Goal: Communication & Community: Connect with others

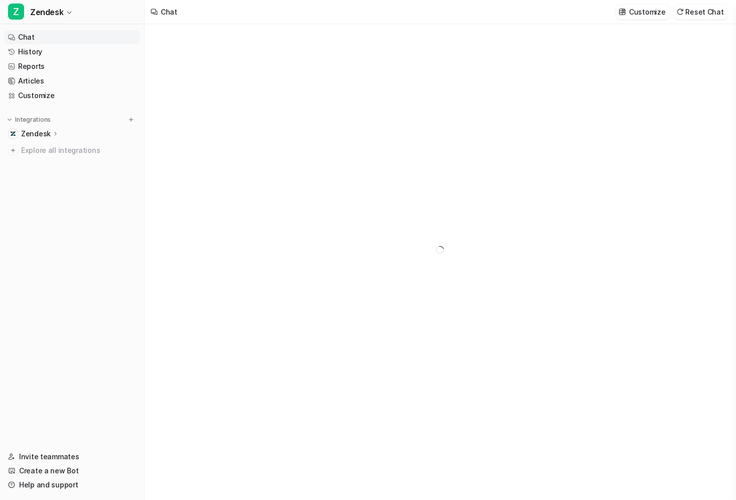
type textarea "**********"
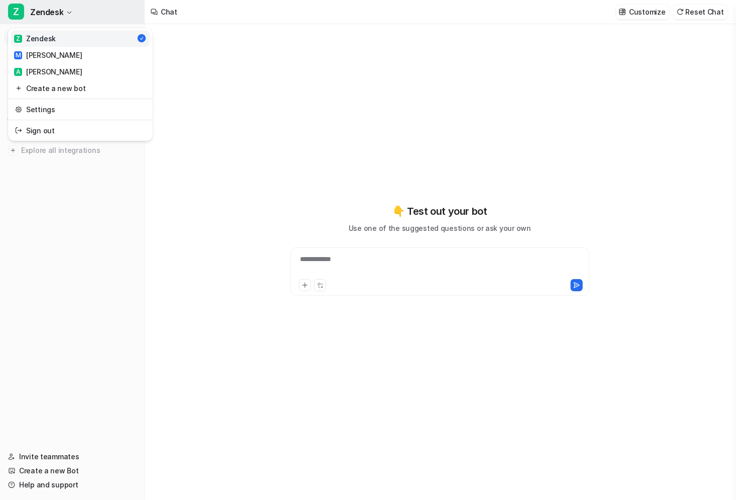
click at [66, 7] on button "Z Zendesk" at bounding box center [72, 12] width 144 height 24
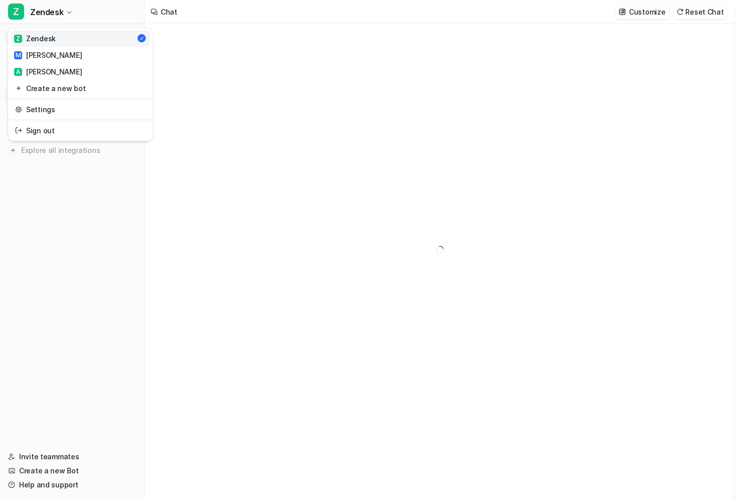
drag, startPoint x: 66, startPoint y: 7, endPoint x: 61, endPoint y: 95, distance: 88.6
click at [66, 7] on button "Z Zendesk" at bounding box center [72, 12] width 144 height 24
click at [51, 234] on link "Invite teammates" at bounding box center [72, 456] width 136 height 14
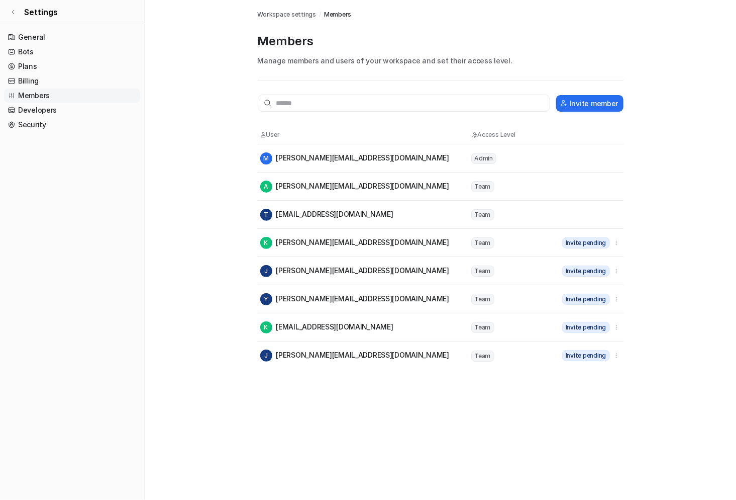
drag, startPoint x: 347, startPoint y: 244, endPoint x: 275, endPoint y: 241, distance: 71.4
click at [275, 234] on div "K katerina@ire.com.au" at bounding box center [365, 243] width 210 height 12
drag, startPoint x: 348, startPoint y: 241, endPoint x: 342, endPoint y: 242, distance: 6.1
click at [342, 234] on div "K katerina@ire.com.au" at bounding box center [365, 243] width 210 height 12
copy div "katerina@ire.com.au"
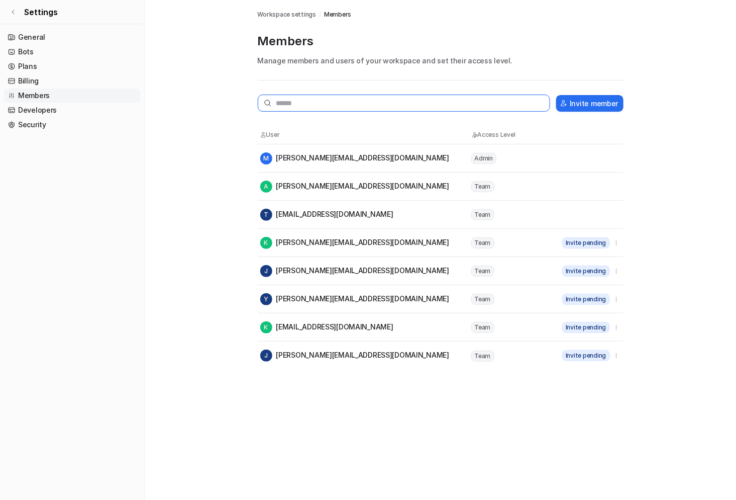
click at [319, 109] on input "text" at bounding box center [404, 102] width 293 height 17
paste input "**********"
type input "**********"
click at [450, 122] on div "Invite member User Access Level M michael@ire.com.au Admin A anthony@ire.com.au…" at bounding box center [441, 231] width 366 height 275
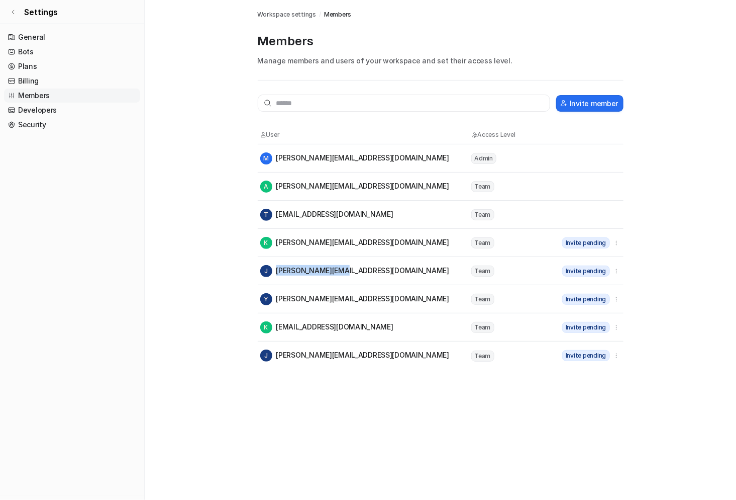
drag, startPoint x: 342, startPoint y: 269, endPoint x: 334, endPoint y: 268, distance: 8.6
click at [334, 234] on div "J jessie@ire.com.au" at bounding box center [365, 271] width 210 height 12
copy div "jessie@ire.com.au"
click at [336, 234] on div "Y yuliana@ire.com.au" at bounding box center [354, 299] width 189 height 12
drag, startPoint x: 341, startPoint y: 303, endPoint x: 339, endPoint y: 297, distance: 6.5
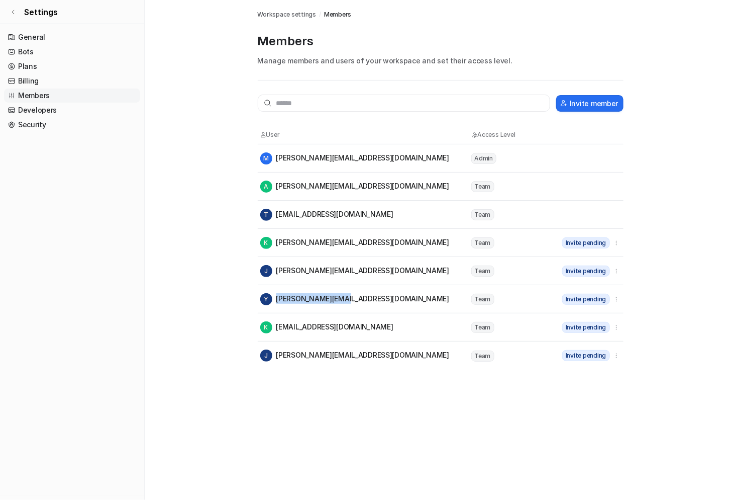
click at [339, 234] on div "Y yuliana@ire.com.au" at bounding box center [365, 299] width 210 height 12
copy div "yuliana@ire.com.au"
click at [314, 234] on div "K kayani@ire.com.au" at bounding box center [326, 327] width 133 height 12
drag, startPoint x: 276, startPoint y: 326, endPoint x: 336, endPoint y: 326, distance: 59.8
click at [336, 234] on div "K kayani@ire.com.au" at bounding box center [326, 327] width 133 height 12
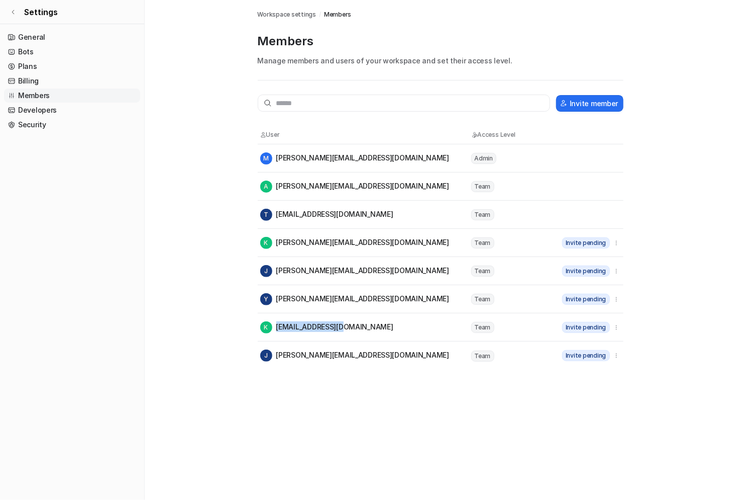
copy div "kayani@ire.com.au"
click at [306, 234] on div "J jorge@ire.com.au" at bounding box center [354, 355] width 189 height 12
drag, startPoint x: 277, startPoint y: 357, endPoint x: 310, endPoint y: 354, distance: 32.3
click at [307, 234] on div "J jorge@ire.com.au" at bounding box center [354, 355] width 189 height 12
drag, startPoint x: 330, startPoint y: 357, endPoint x: 280, endPoint y: 354, distance: 50.4
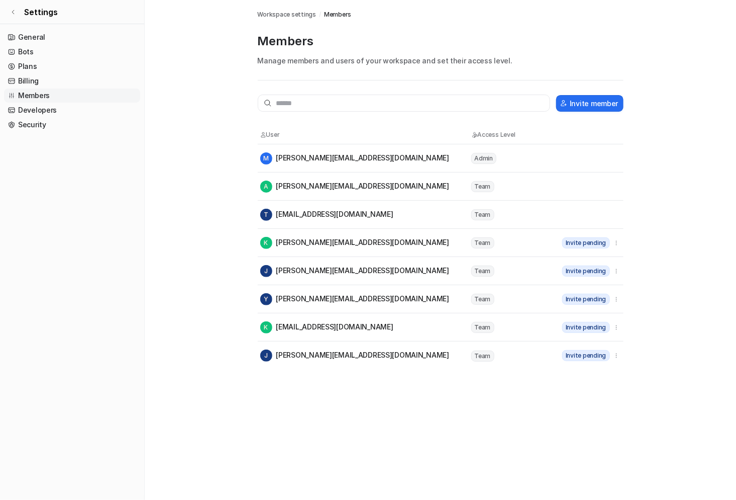
click at [330, 234] on div "J jorge@ire.com.au" at bounding box center [354, 355] width 189 height 12
drag, startPoint x: 275, startPoint y: 353, endPoint x: 333, endPoint y: 358, distance: 57.5
click at [333, 234] on div "J jorge@ire.com.au" at bounding box center [354, 355] width 189 height 12
copy div "jorge@ire.com.au"
click at [471, 105] on button "Invite member" at bounding box center [589, 103] width 67 height 17
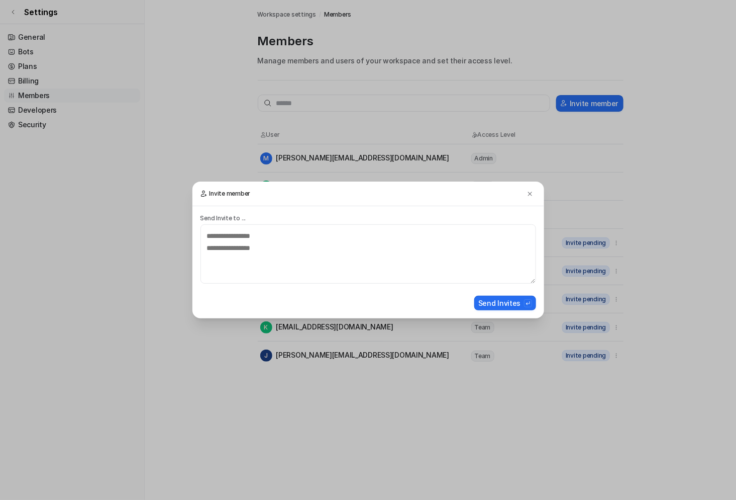
click at [372, 223] on div "Send Invite to ..." at bounding box center [369, 254] width 336 height 81
click at [377, 234] on textarea at bounding box center [369, 253] width 336 height 59
click at [261, 234] on textarea at bounding box center [369, 253] width 336 height 59
paste textarea "**********"
click at [384, 234] on textarea "**********" at bounding box center [369, 253] width 336 height 59
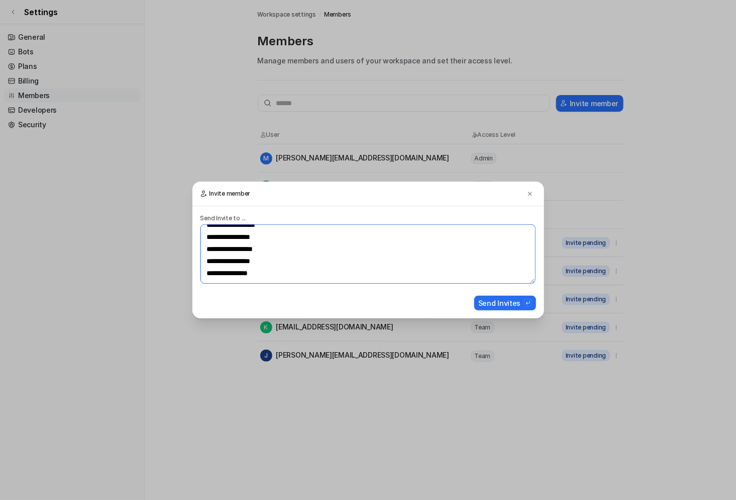
scroll to position [12, 0]
type textarea "**********"
click at [471, 234] on button "Send Invites" at bounding box center [505, 303] width 62 height 15
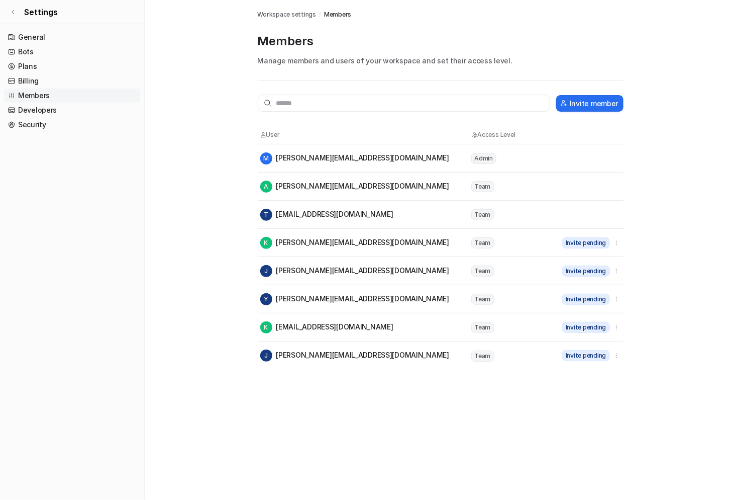
drag, startPoint x: 361, startPoint y: 422, endPoint x: 446, endPoint y: 392, distance: 90.4
click at [361, 234] on div "Members Workspace settings / Members Members Manage members and users of your w…" at bounding box center [368, 250] width 736 height 500
click at [471, 234] on button "button" at bounding box center [616, 242] width 9 height 13
click at [471, 234] on main "Workspace settings / Members Members Manage members and users of your workspace…" at bounding box center [441, 184] width 592 height 369
click at [471, 234] on icon "button" at bounding box center [616, 242] width 7 height 7
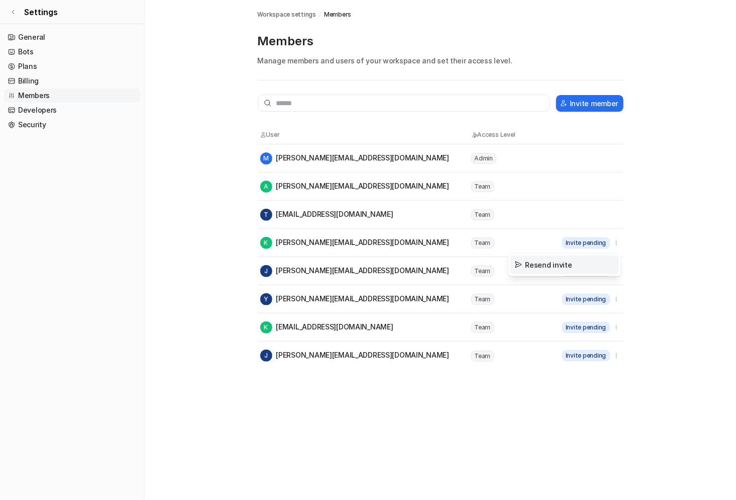
click at [471, 234] on button "Resend invite" at bounding box center [565, 264] width 109 height 19
click at [471, 234] on icon "button" at bounding box center [616, 270] width 7 height 7
click at [471, 234] on button "Resend invite" at bounding box center [565, 292] width 109 height 19
click at [471, 234] on icon "button" at bounding box center [616, 299] width 7 height 7
click at [471, 234] on button "Resend invite" at bounding box center [565, 321] width 109 height 19
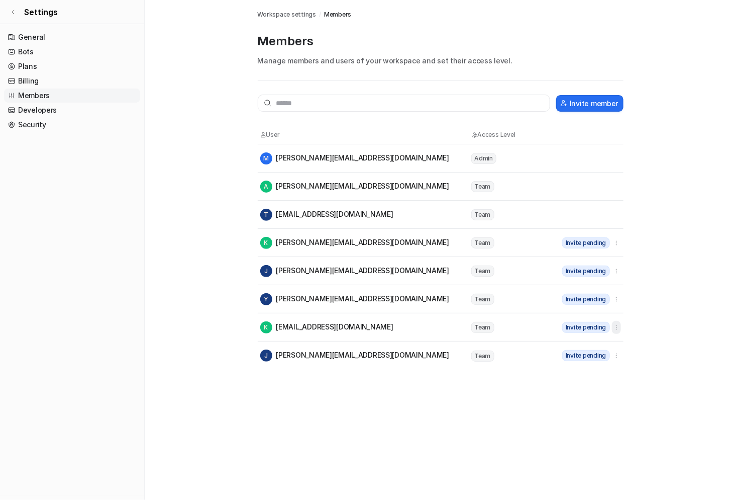
click at [471, 234] on button "button" at bounding box center [616, 327] width 9 height 13
click at [471, 234] on button "Resend invite" at bounding box center [565, 349] width 109 height 19
click at [471, 234] on icon "button" at bounding box center [616, 355] width 7 height 7
click at [471, 234] on button "Resend invite" at bounding box center [565, 377] width 109 height 19
